Goal: Information Seeking & Learning: Learn about a topic

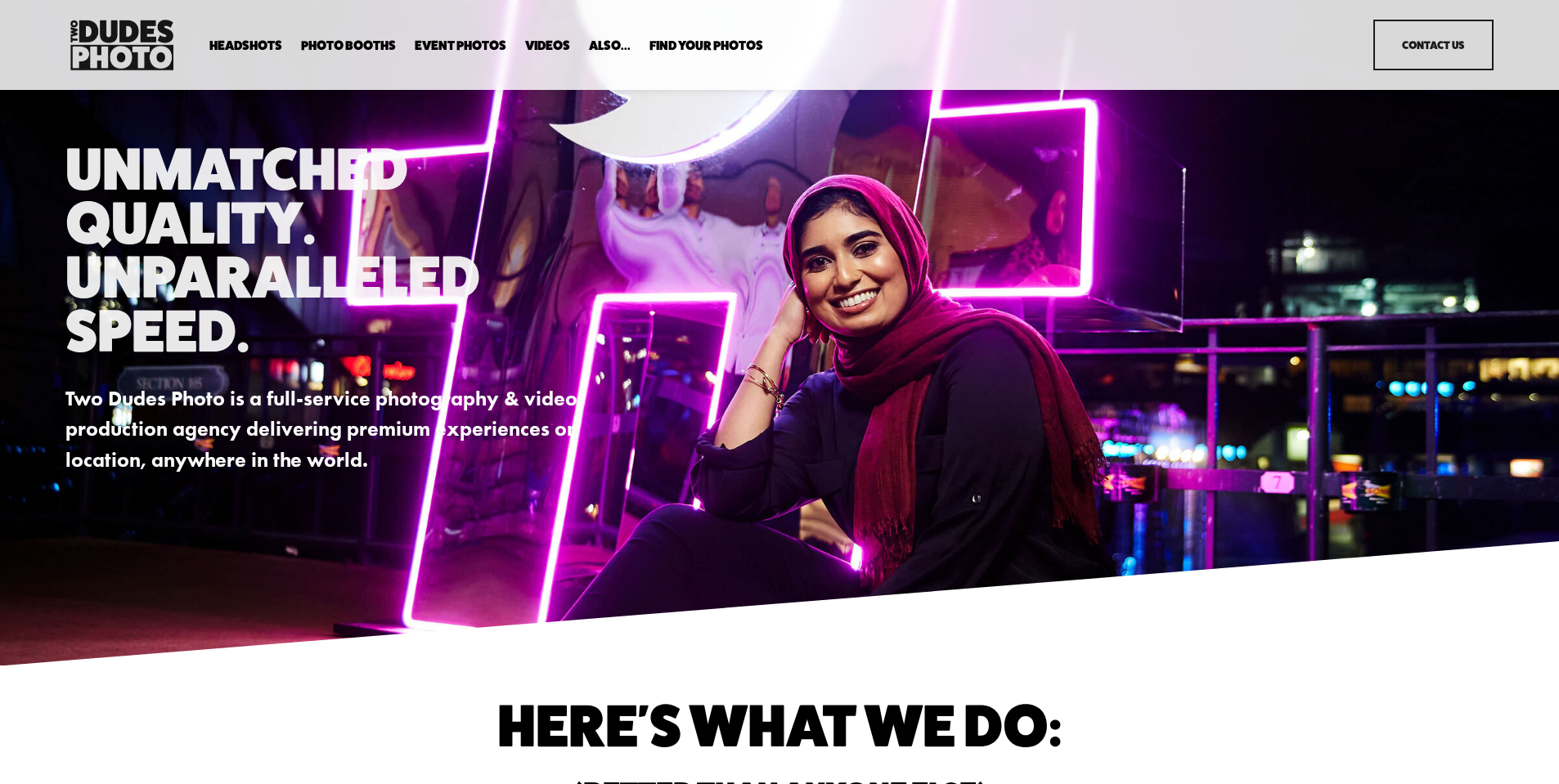
click at [1421, 43] on link "Contact Us" at bounding box center [1434, 44] width 120 height 51
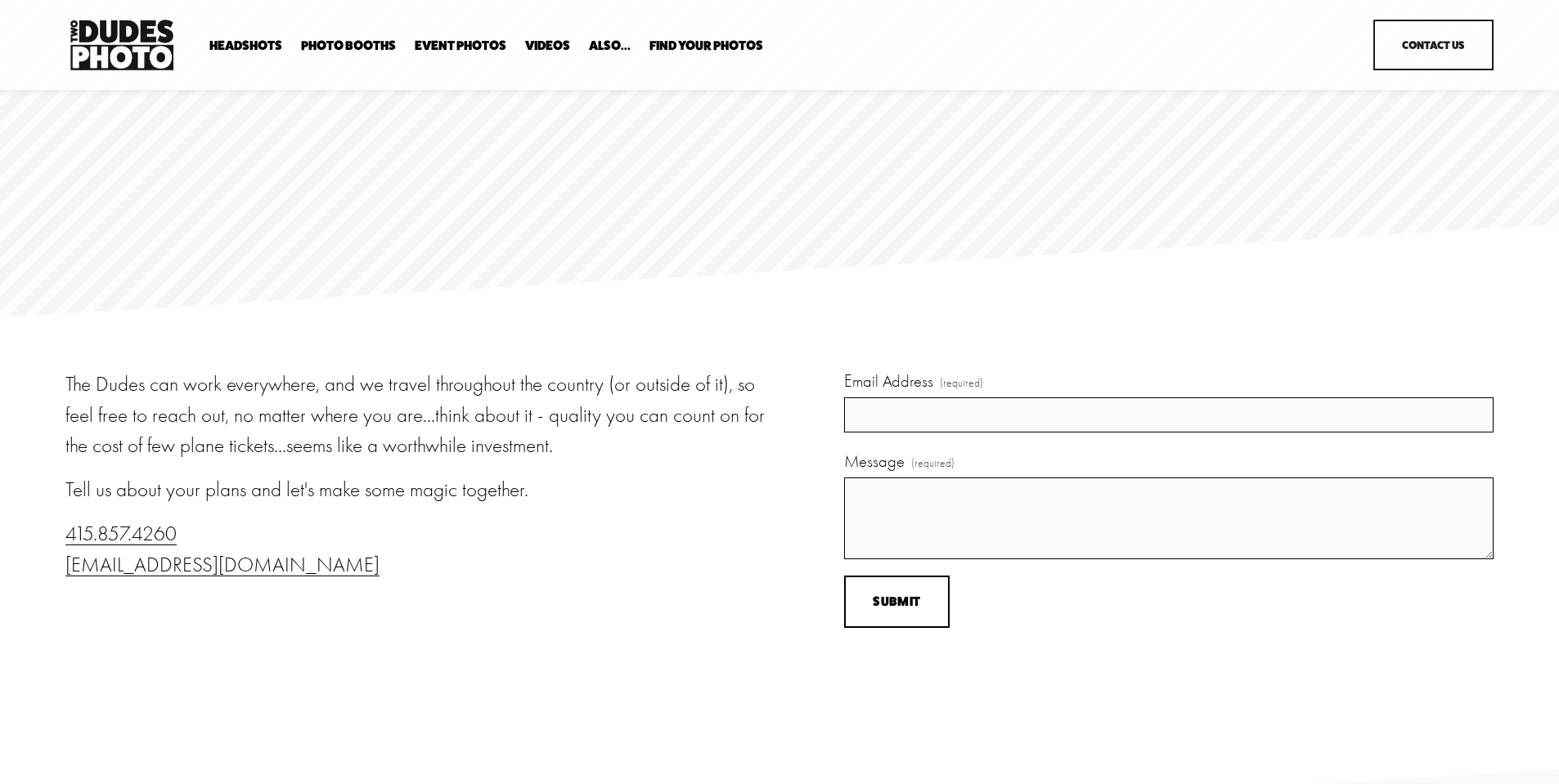
click at [0, 0] on span "Enterprise Pricing" at bounding box center [0, 0] width 0 height 0
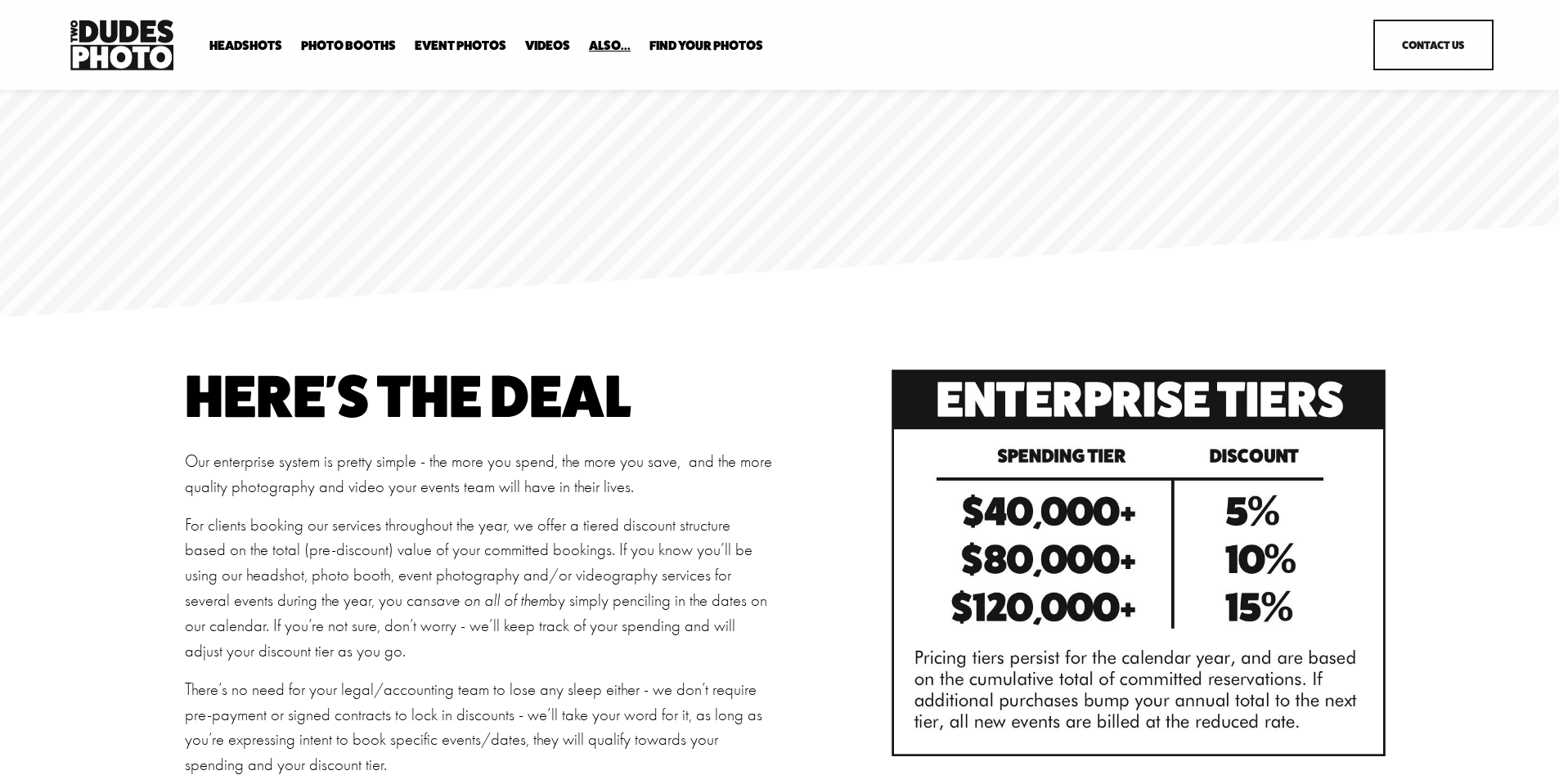
click at [0, 0] on span "Portrait Designer" at bounding box center [0, 0] width 0 height 0
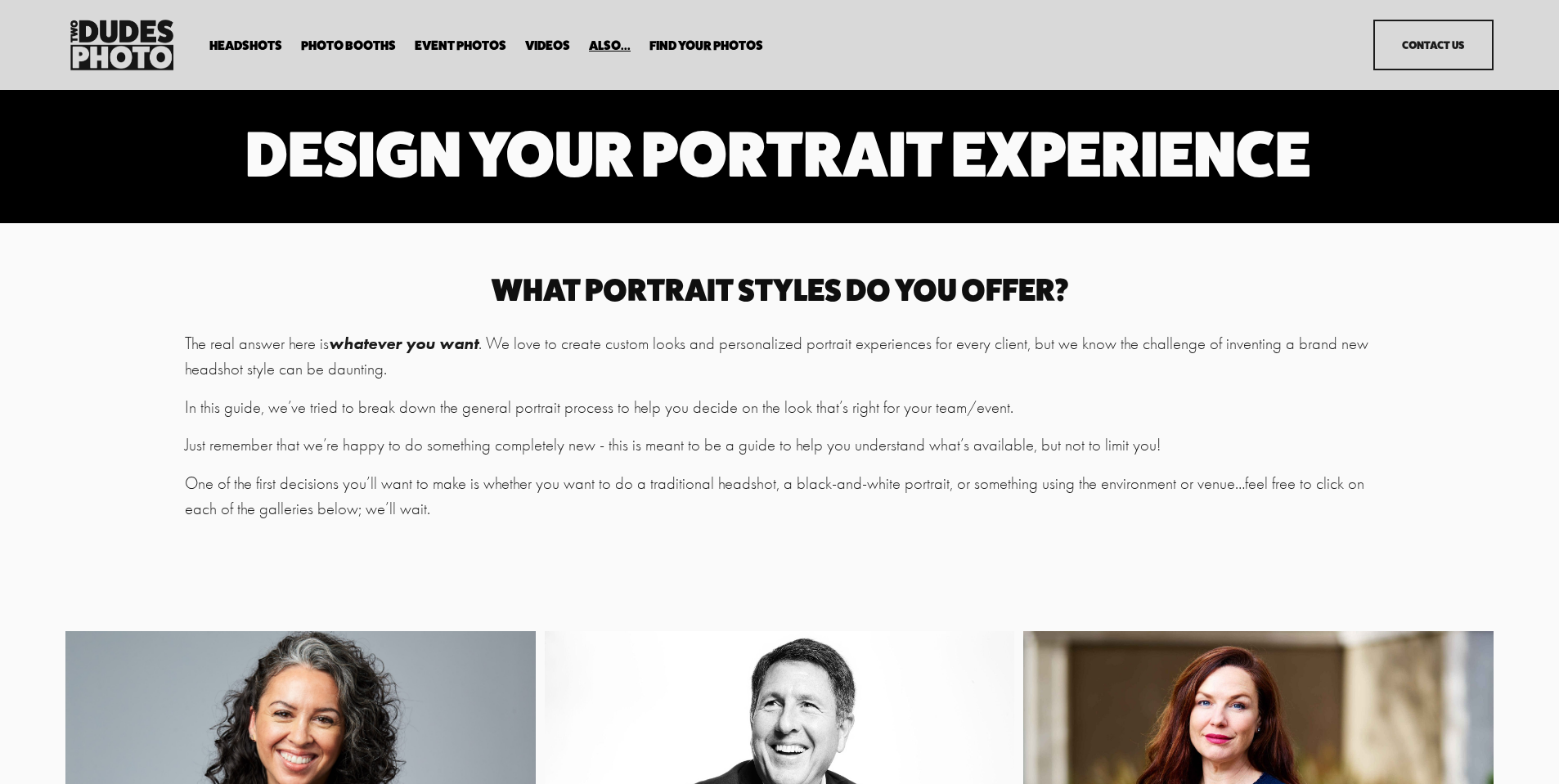
click at [0, 0] on span "Backdrop Options" at bounding box center [0, 0] width 0 height 0
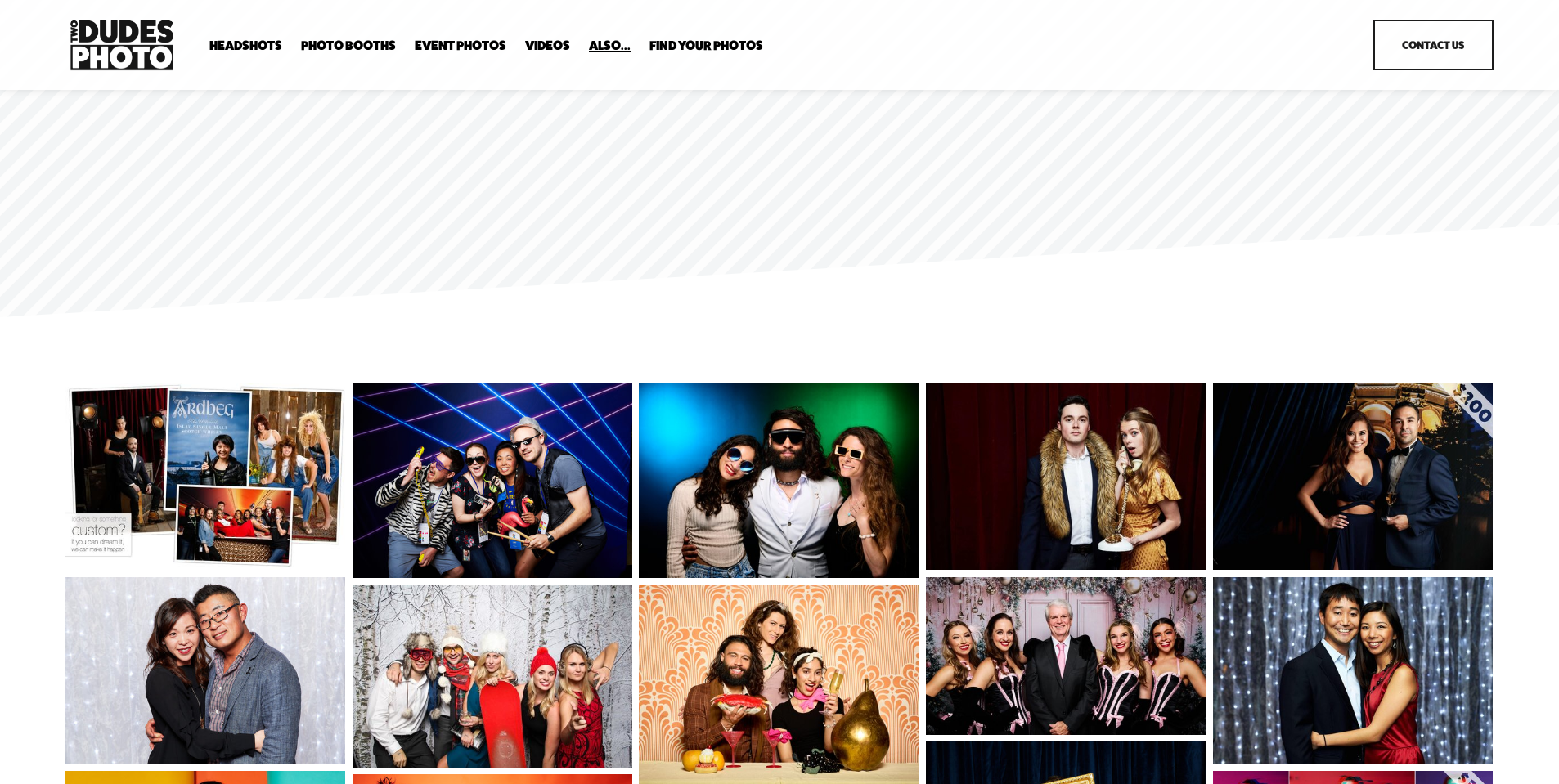
click at [0, 0] on span "Image Retouching" at bounding box center [0, 0] width 0 height 0
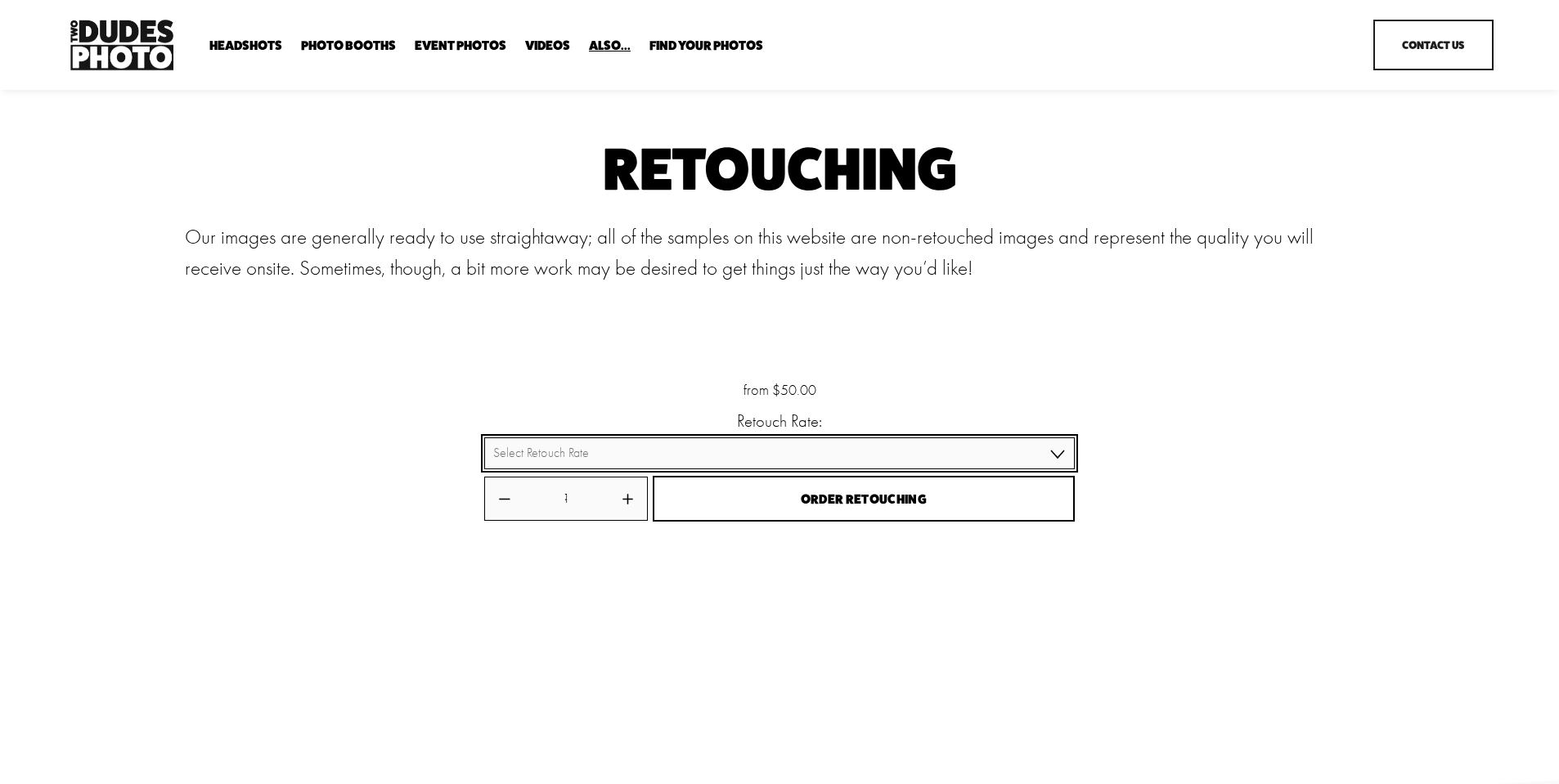
select select "4 Images ($150)"
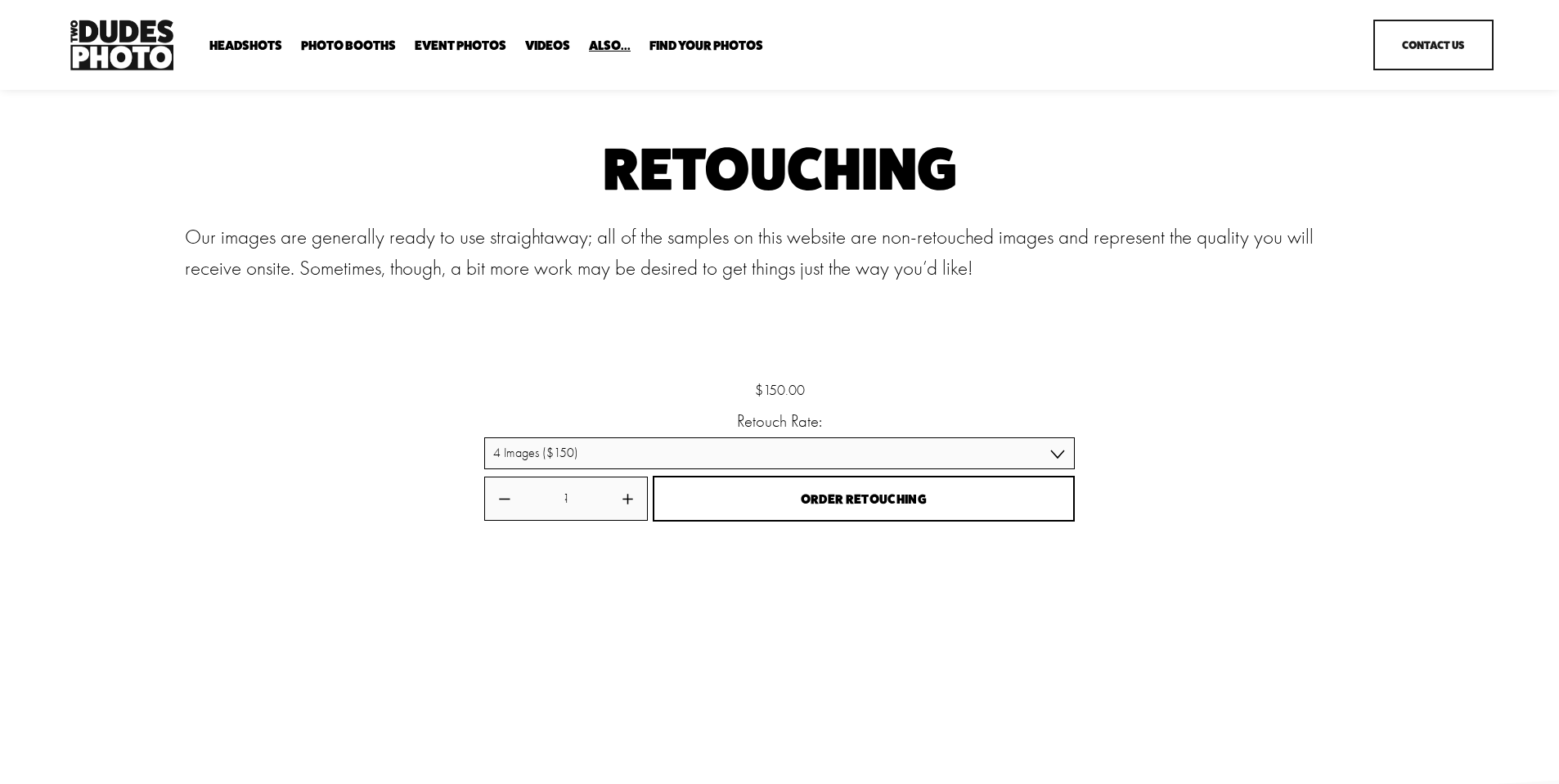
click at [0, 0] on span "Office Photography" at bounding box center [0, 0] width 0 height 0
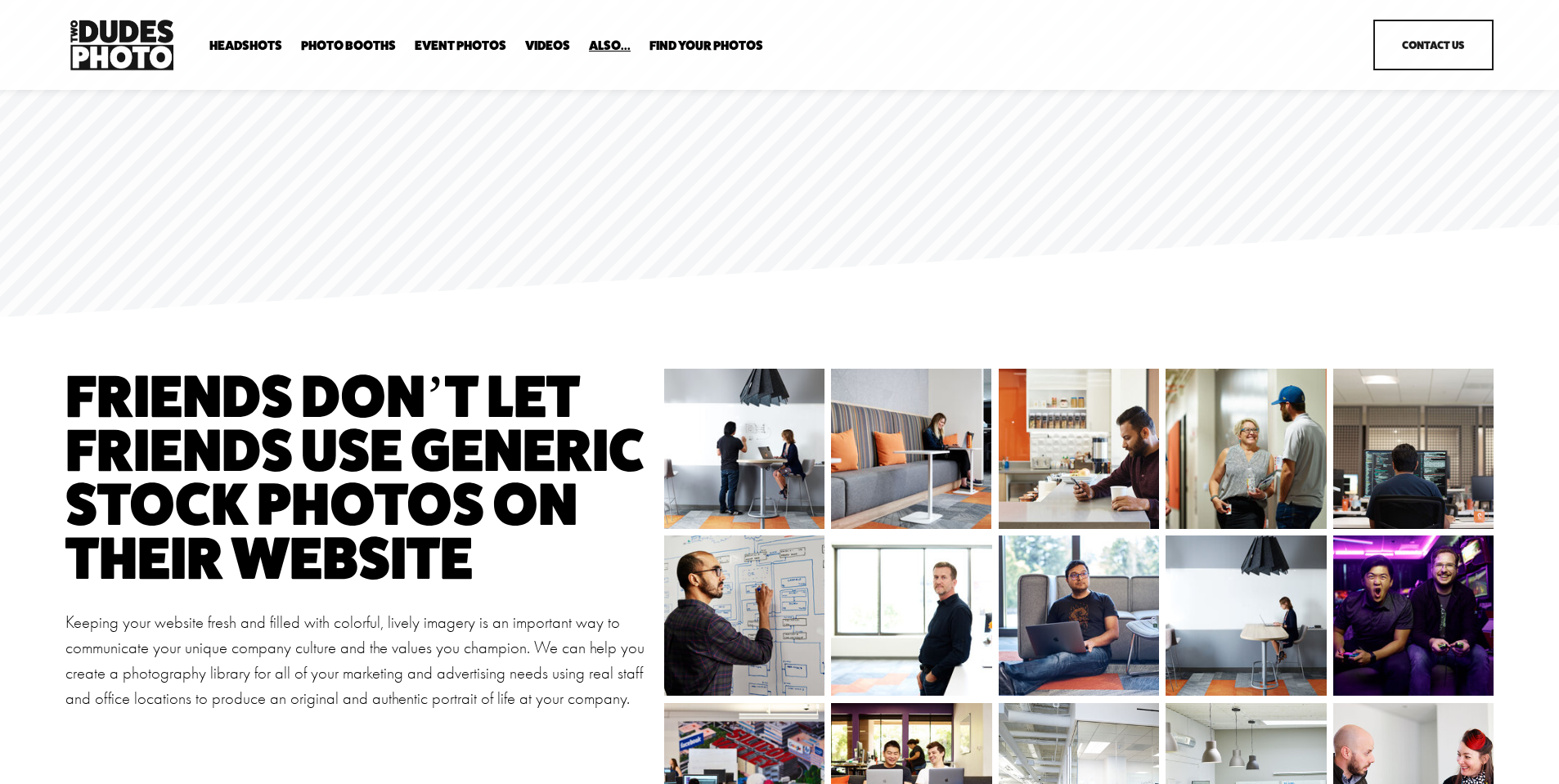
click at [517, 45] on nav "Headshots Expo Headshots In Your Office Executive / VIP Portraits Drop-In Heads…" at bounding box center [485, 46] width 553 height 16
click at [536, 43] on link "Videos" at bounding box center [548, 46] width 45 height 16
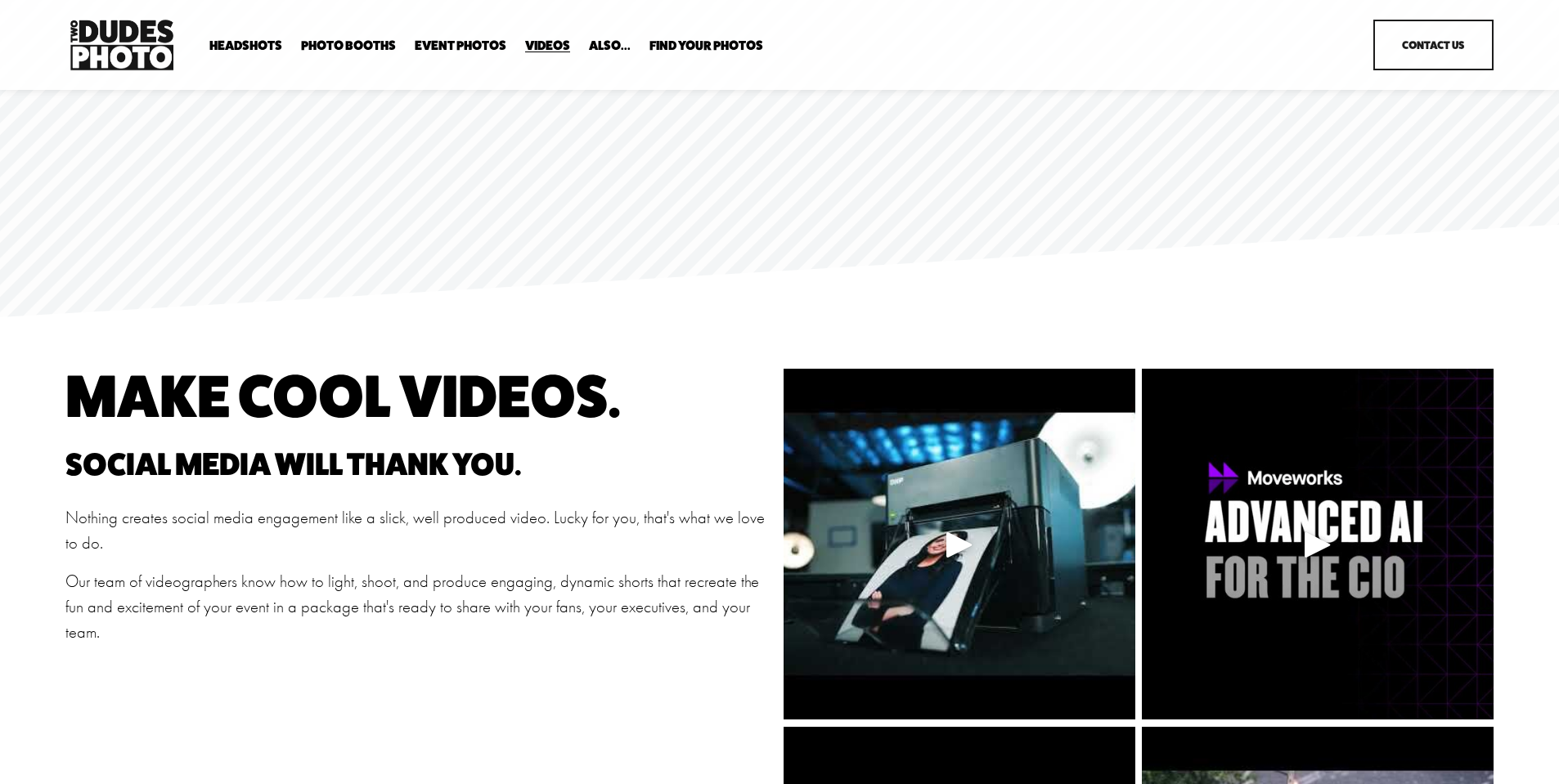
click at [1404, 30] on link "Contact Us" at bounding box center [1434, 44] width 120 height 51
